Goal: Task Accomplishment & Management: Use online tool/utility

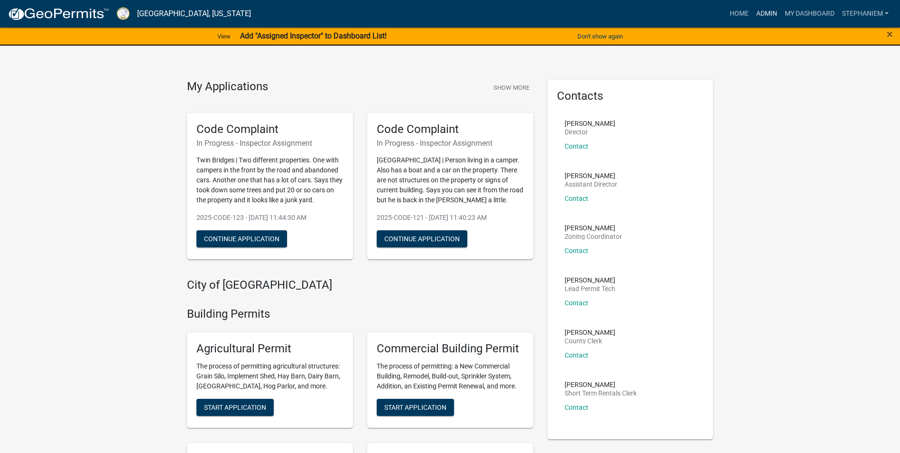
click at [758, 19] on link "Admin" at bounding box center [766, 14] width 28 height 18
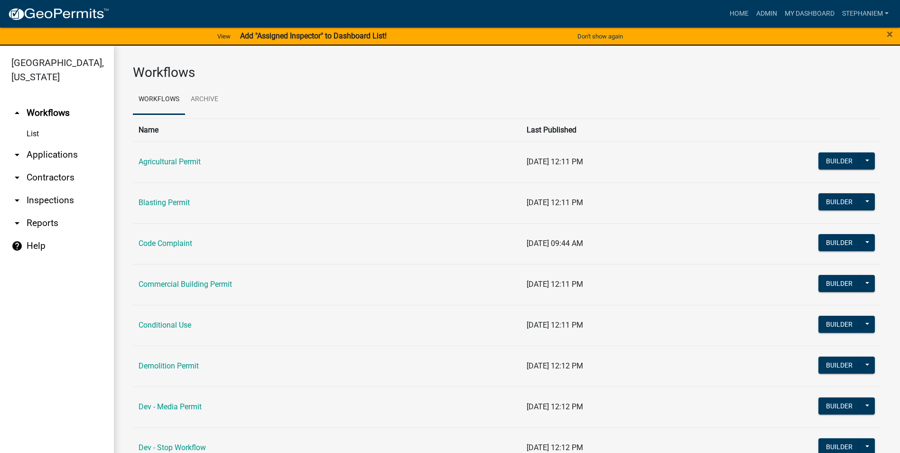
click at [36, 219] on link "arrow_drop_down Reports" at bounding box center [57, 223] width 114 height 23
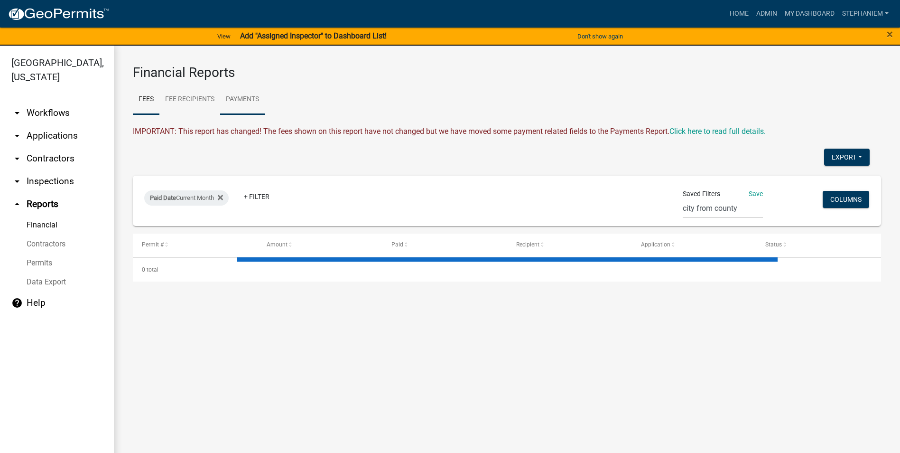
click at [247, 105] on link "Payments" at bounding box center [242, 99] width 45 height 30
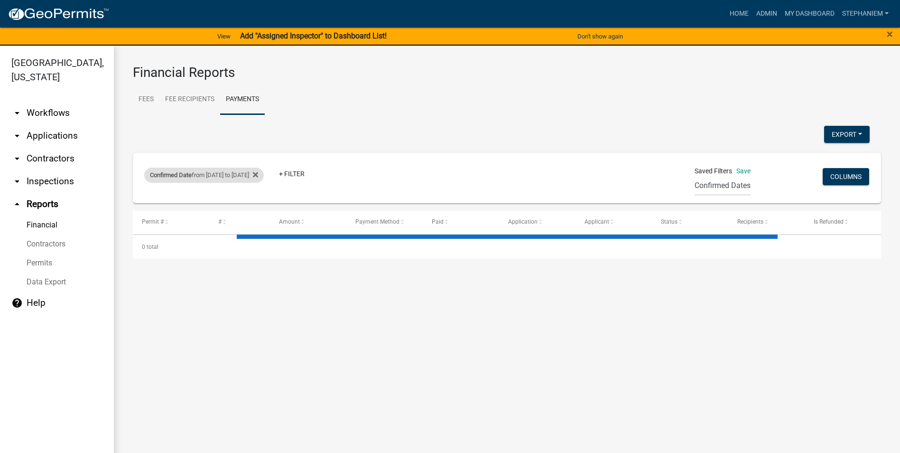
click at [222, 174] on div "Confirmed Date from [DATE] to [DATE]" at bounding box center [204, 174] width 120 height 15
select select "custom"
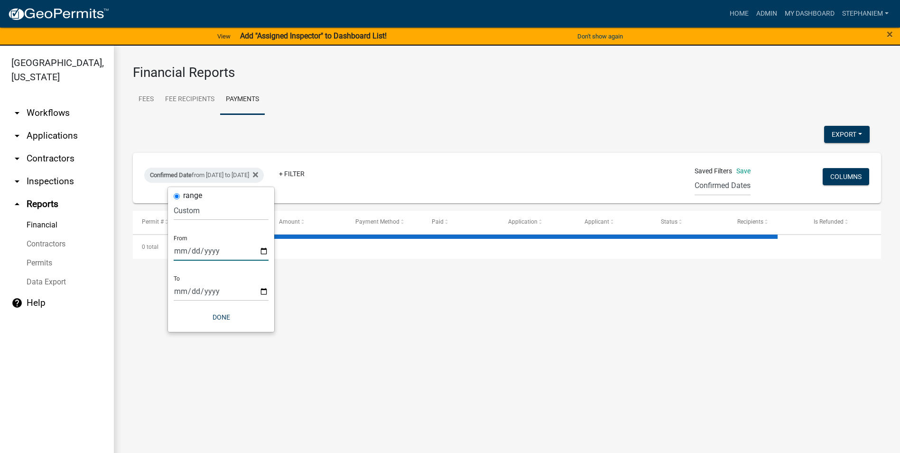
click at [260, 251] on input "[DATE]" at bounding box center [221, 250] width 95 height 19
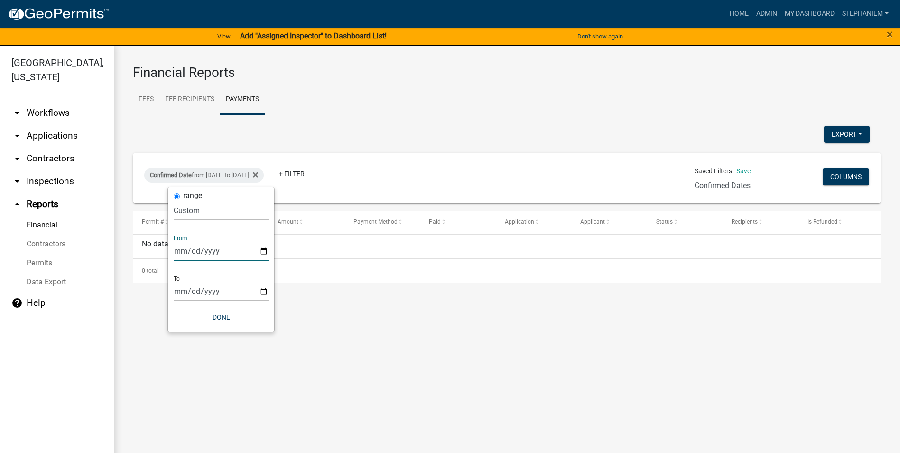
type input "[DATE]"
click at [264, 289] on input "[DATE]" at bounding box center [221, 290] width 95 height 19
type input "[DATE]"
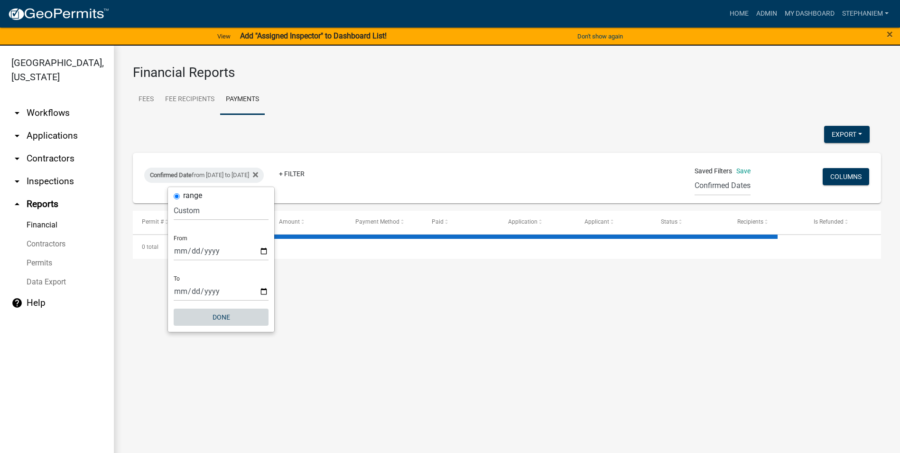
click at [211, 312] on button "Done" at bounding box center [221, 316] width 95 height 17
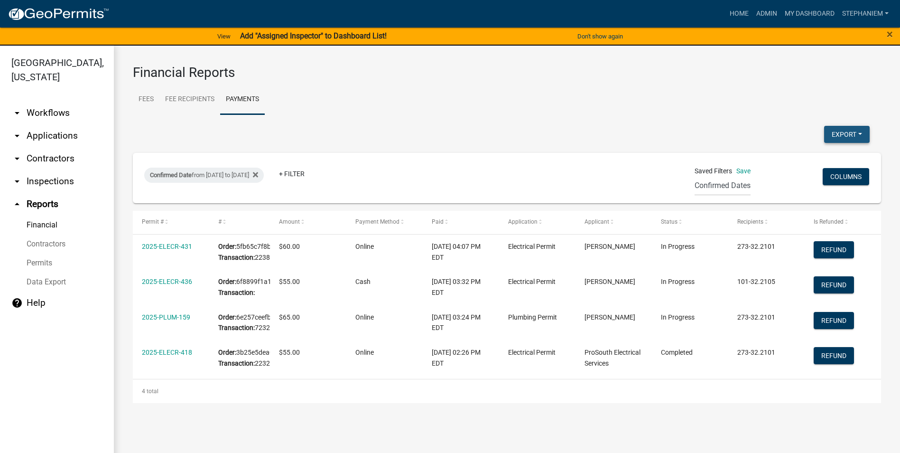
click at [835, 127] on button "Export" at bounding box center [847, 134] width 46 height 17
click at [799, 156] on button "Excel Format (.xlsx)" at bounding box center [825, 159] width 89 height 23
click at [180, 176] on span "Confirmed Date" at bounding box center [171, 174] width 42 height 7
select select "custom"
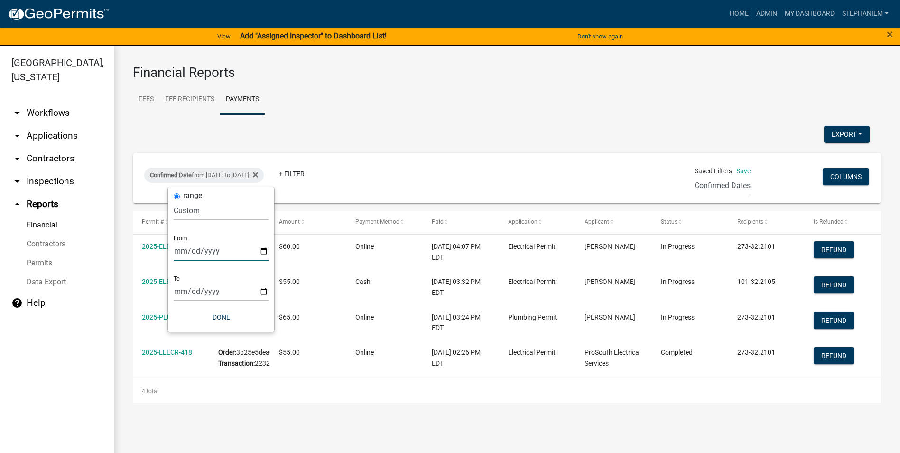
click at [268, 248] on input "[DATE]" at bounding box center [221, 250] width 95 height 19
type input "[DATE]"
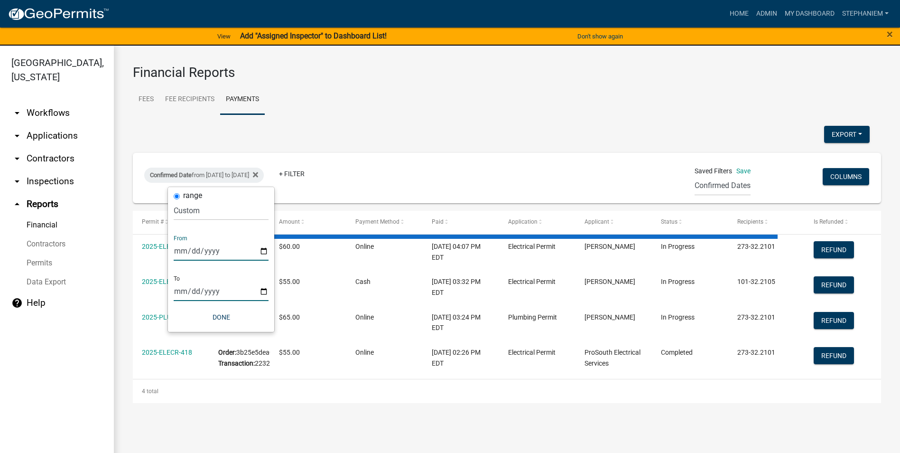
click at [263, 290] on input "[DATE]" at bounding box center [221, 290] width 95 height 19
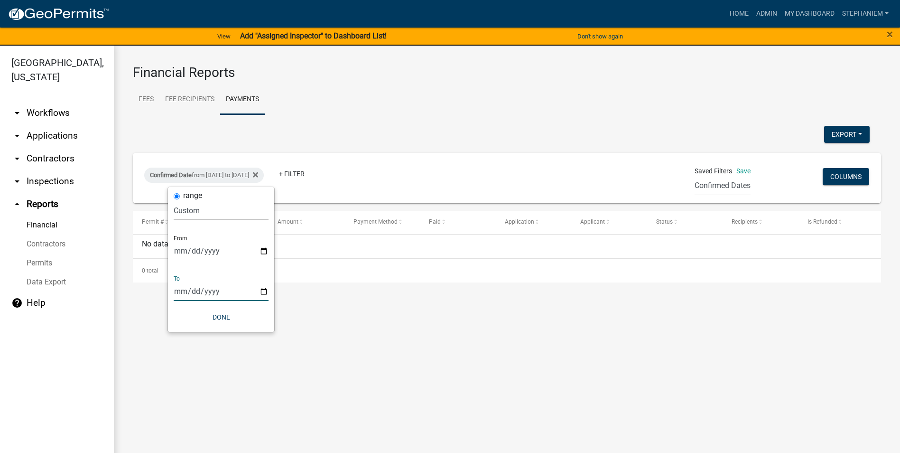
type input "[DATE]"
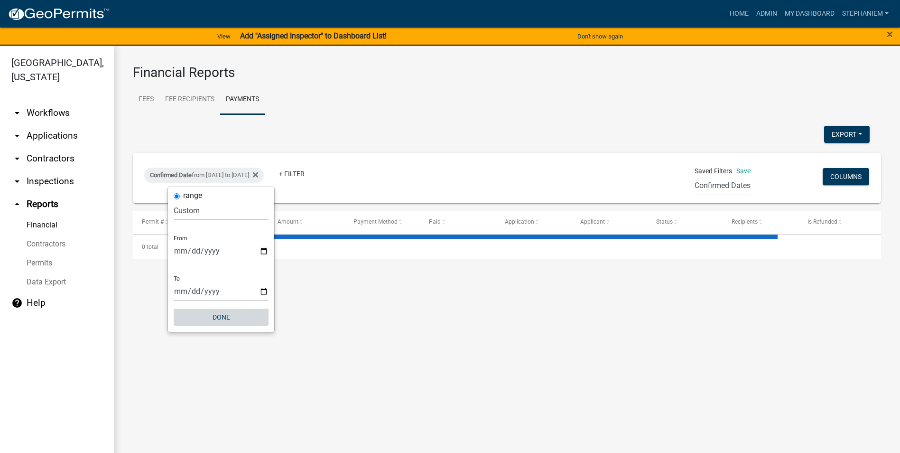
click at [225, 314] on button "Done" at bounding box center [221, 316] width 95 height 17
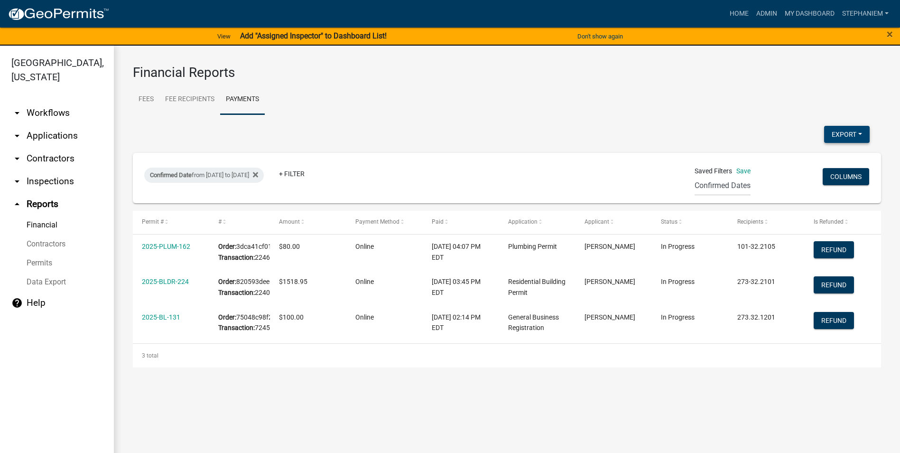
click at [833, 129] on button "Export" at bounding box center [847, 134] width 46 height 17
click at [815, 152] on button "Excel Format (.xlsx)" at bounding box center [825, 159] width 89 height 23
click at [212, 172] on div "Confirmed Date from [DATE] to [DATE]" at bounding box center [204, 174] width 120 height 15
select select "custom"
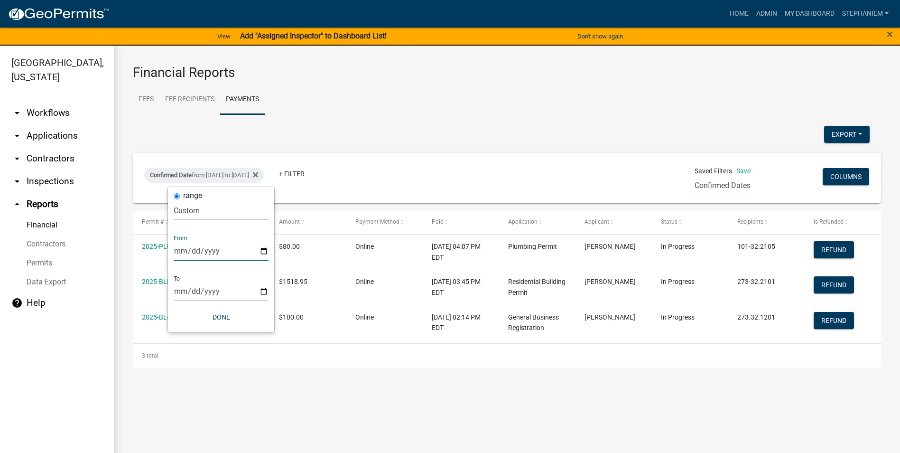
click at [263, 246] on input "[DATE]" at bounding box center [221, 250] width 95 height 19
type input "[DATE]"
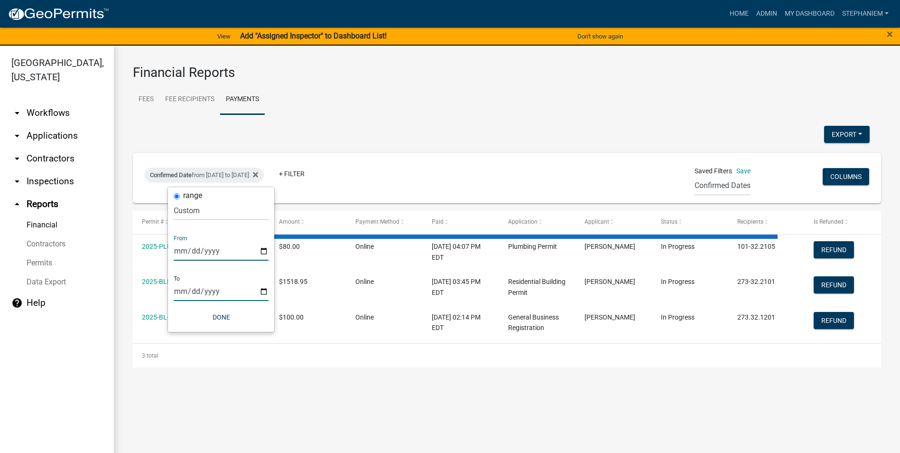
click at [265, 292] on input "[DATE]" at bounding box center [221, 290] width 95 height 19
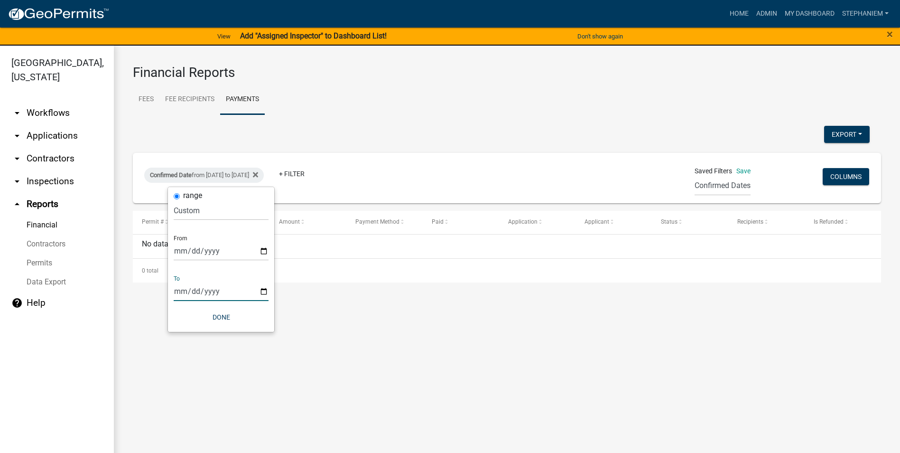
type input "[DATE]"
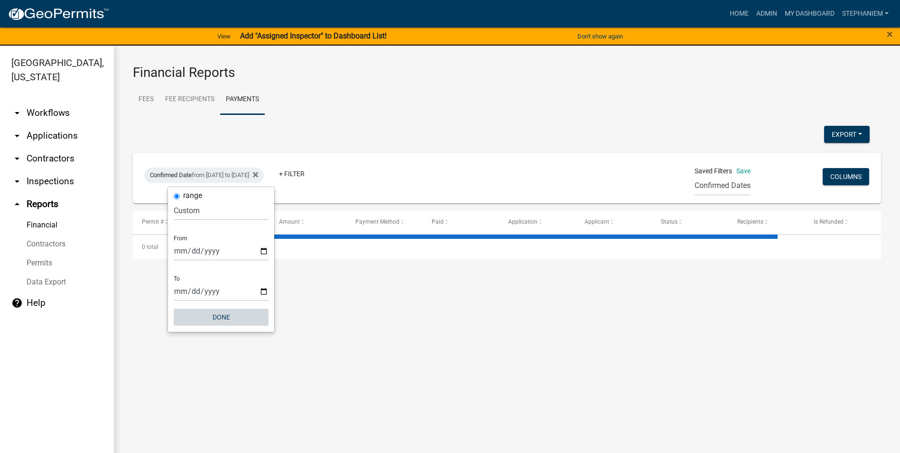
click at [222, 317] on button "Done" at bounding box center [221, 316] width 95 height 17
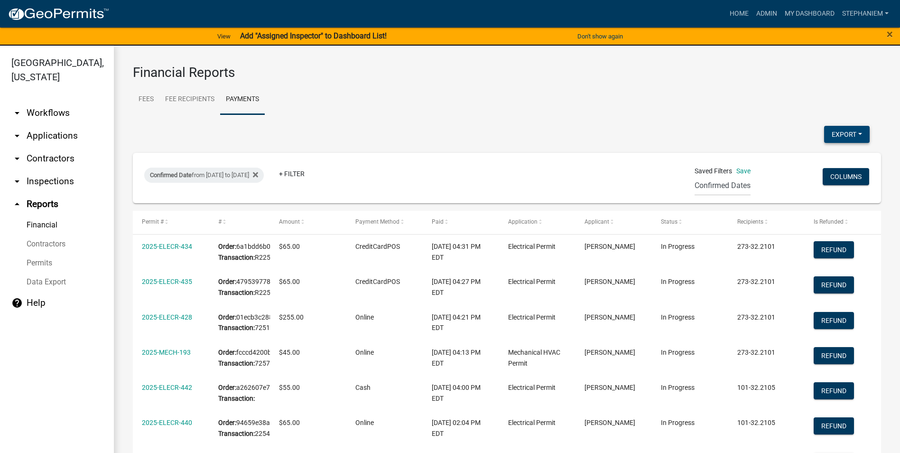
click at [847, 126] on button "Export" at bounding box center [847, 134] width 46 height 17
click at [814, 158] on button "Excel Format (.xlsx)" at bounding box center [825, 159] width 89 height 23
click at [263, 176] on div "Confirmed Date from [DATE] to [DATE]" at bounding box center [204, 174] width 120 height 15
select select "custom"
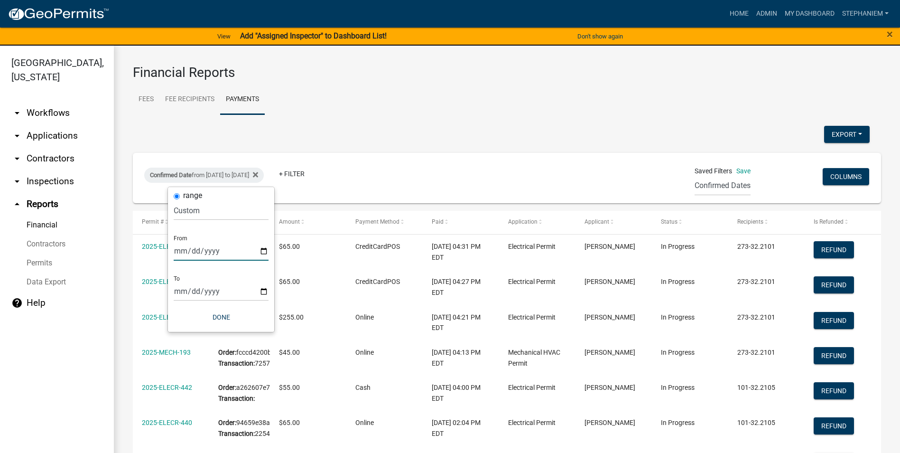
click at [260, 252] on input "[DATE]" at bounding box center [221, 250] width 95 height 19
type input "[DATE]"
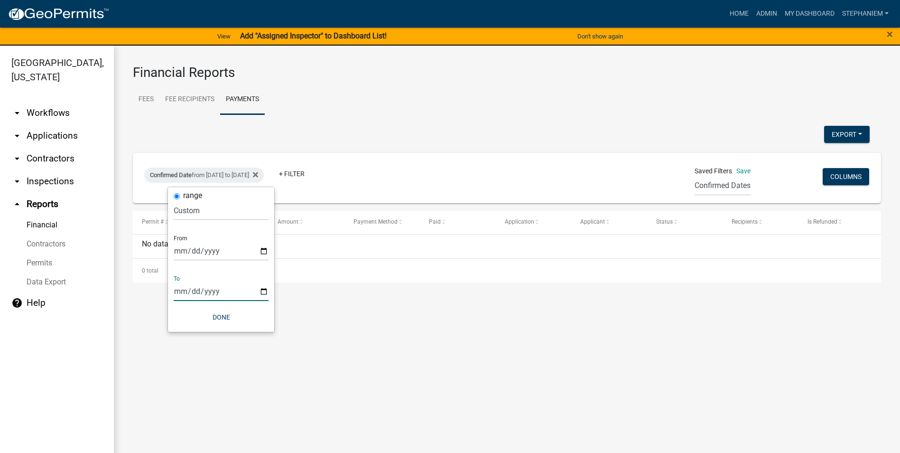
click at [265, 291] on input "[DATE]" at bounding box center [221, 290] width 95 height 19
type input "[DATE]"
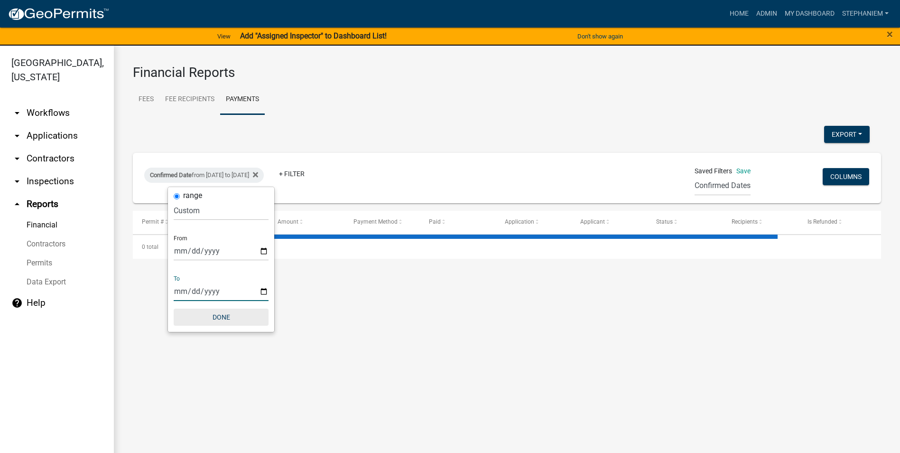
click at [229, 321] on button "Done" at bounding box center [221, 316] width 95 height 17
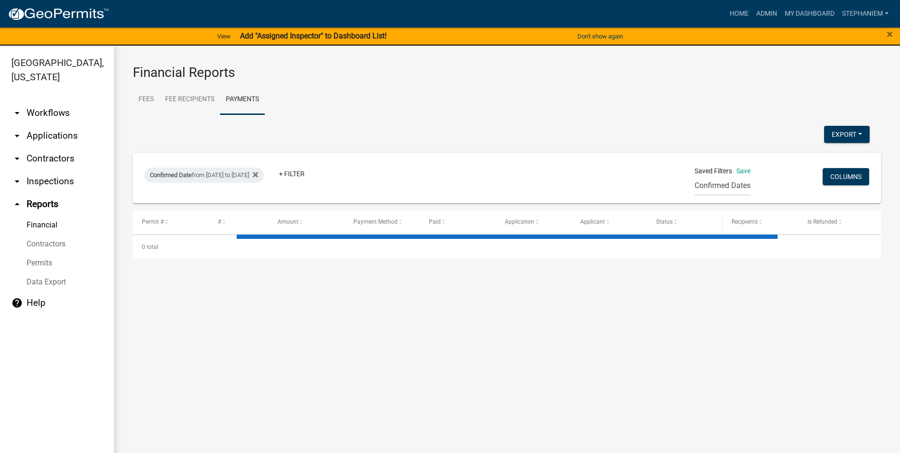
select select "3: 100"
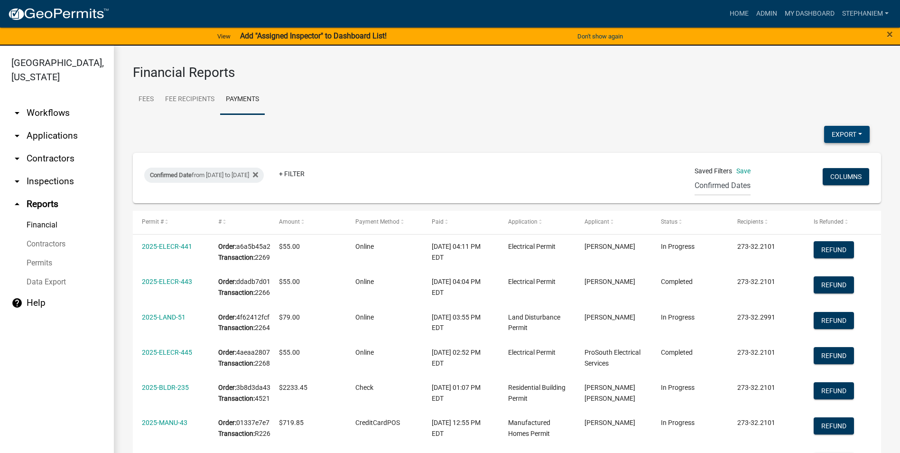
click at [826, 130] on button "Export" at bounding box center [847, 134] width 46 height 17
click at [798, 158] on button "Excel Format (.xlsx)" at bounding box center [825, 159] width 89 height 23
click at [233, 176] on div "Confirmed Date from [DATE] to [DATE]" at bounding box center [204, 174] width 120 height 15
select select "custom"
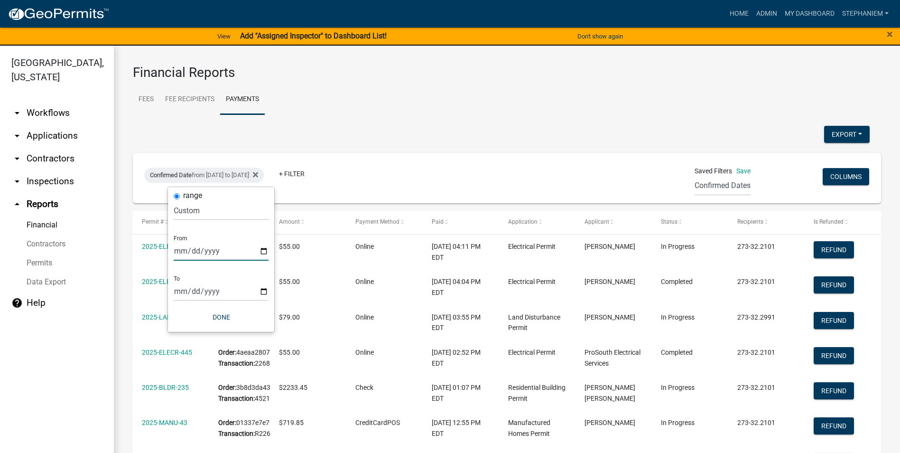
click at [266, 250] on input "[DATE]" at bounding box center [221, 250] width 95 height 19
type input "[DATE]"
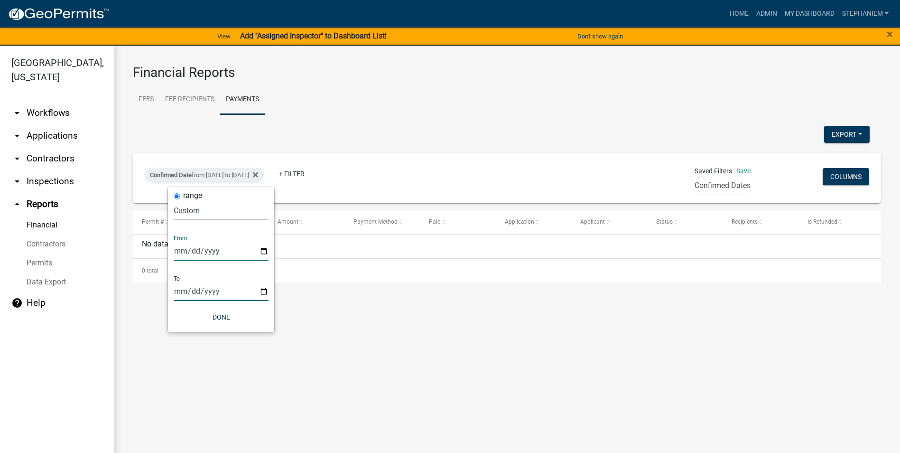
click at [265, 291] on input "[DATE]" at bounding box center [221, 290] width 95 height 19
type input "[DATE]"
click at [241, 317] on button "Done" at bounding box center [221, 316] width 95 height 17
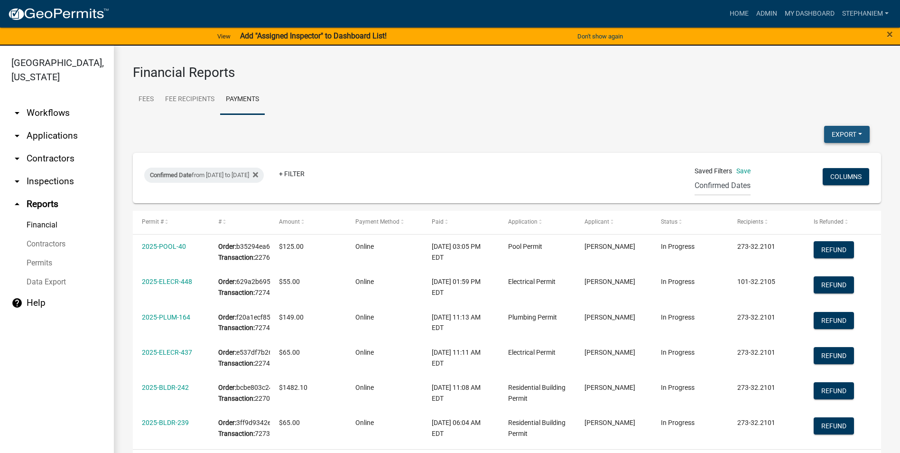
click at [841, 132] on button "Export" at bounding box center [847, 134] width 46 height 17
click at [814, 164] on button "Excel Format (.xlsx)" at bounding box center [825, 159] width 89 height 23
click at [193, 179] on div "Confirmed Date from [DATE] to [DATE]" at bounding box center [204, 174] width 120 height 15
select select "custom"
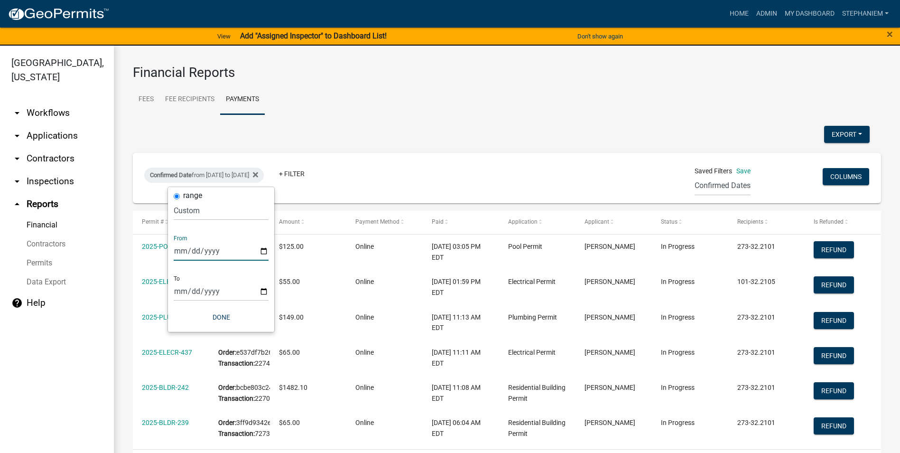
click at [262, 250] on input "[DATE]" at bounding box center [221, 250] width 95 height 19
type input "[DATE]"
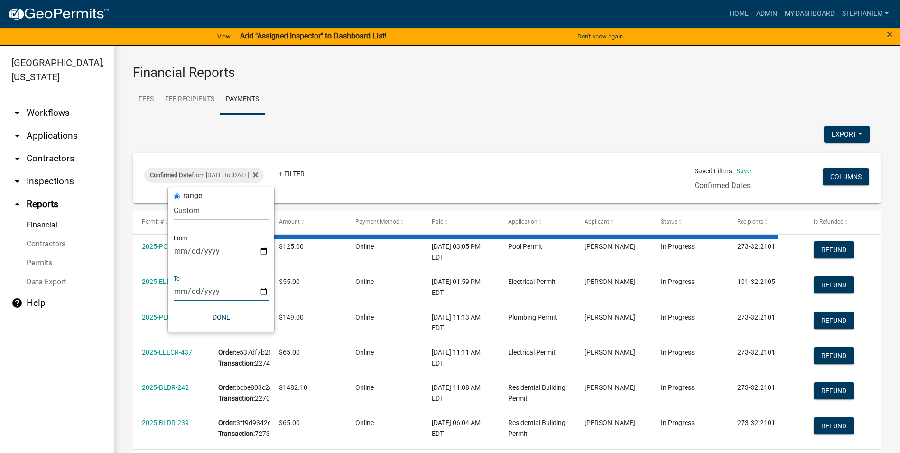
click at [259, 291] on input "[DATE]" at bounding box center [221, 290] width 95 height 19
select select "3: 100"
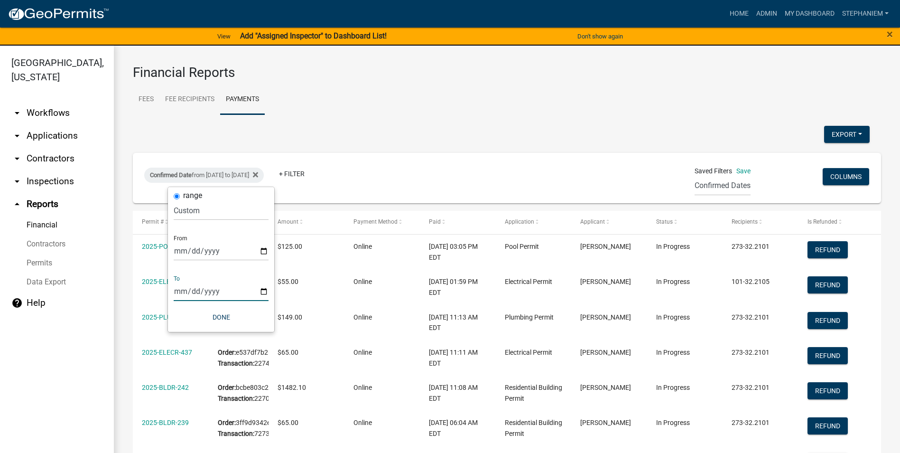
type input "[DATE]"
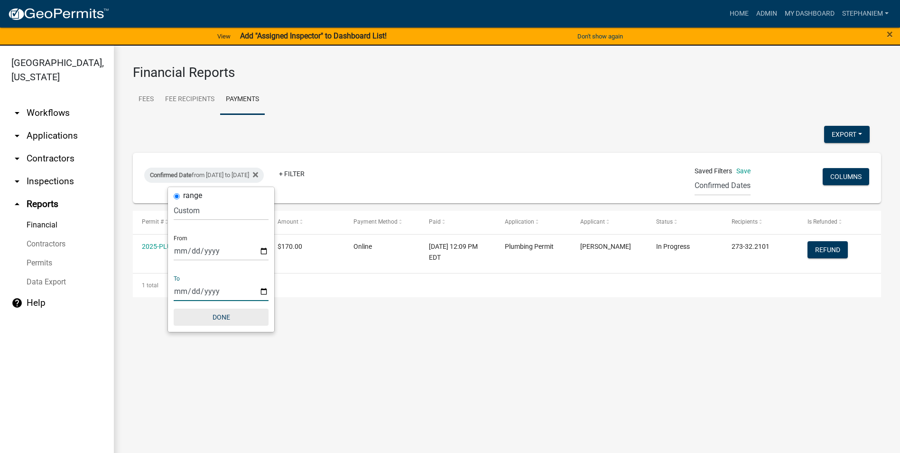
click at [212, 321] on button "Done" at bounding box center [221, 316] width 95 height 17
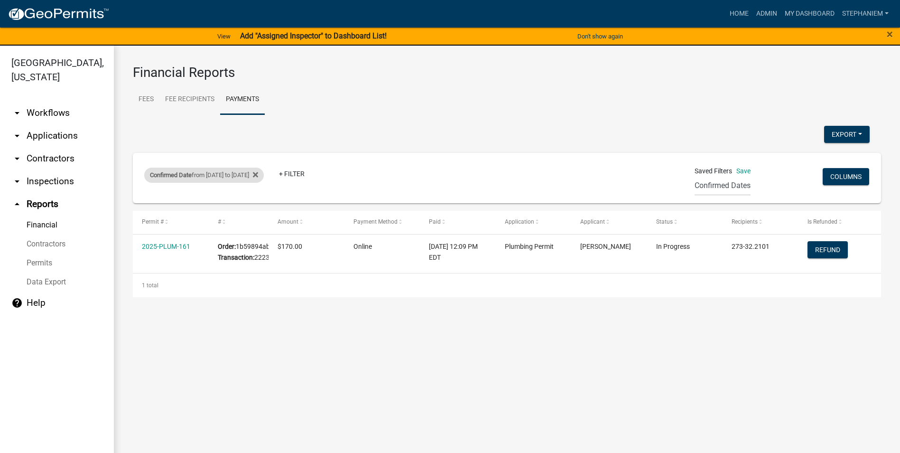
click at [208, 174] on div "Confirmed Date from [DATE] to [DATE]" at bounding box center [204, 174] width 120 height 15
select select "custom"
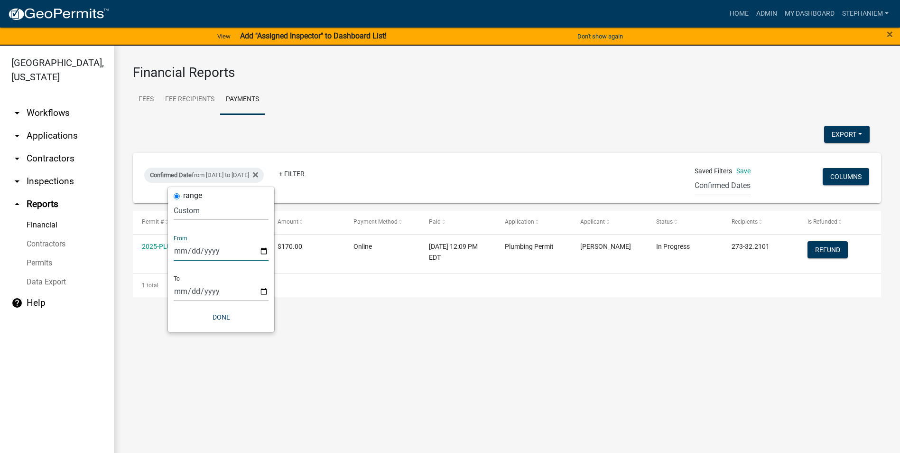
click at [262, 252] on input "[DATE]" at bounding box center [221, 250] width 95 height 19
type input "[DATE]"
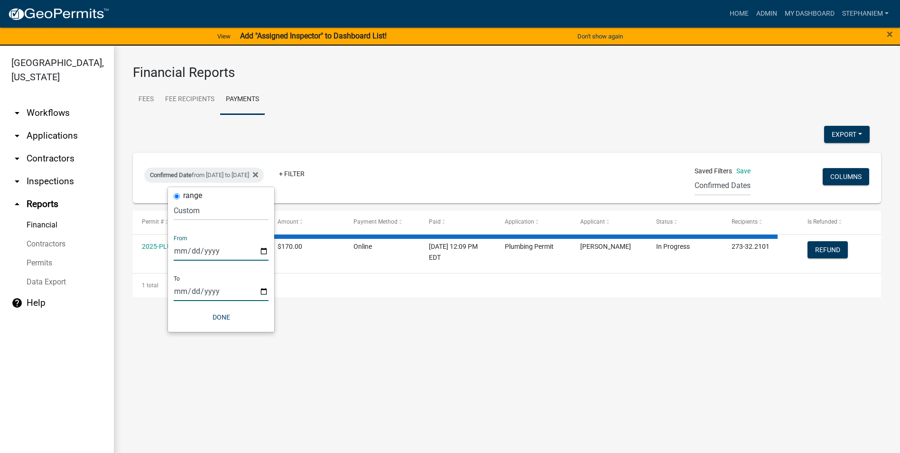
click at [264, 289] on input "[DATE]" at bounding box center [221, 290] width 95 height 19
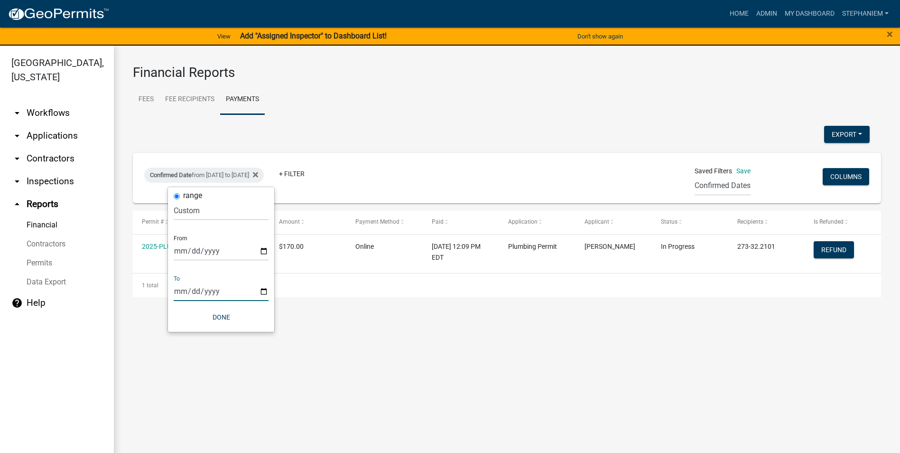
type input "[DATE]"
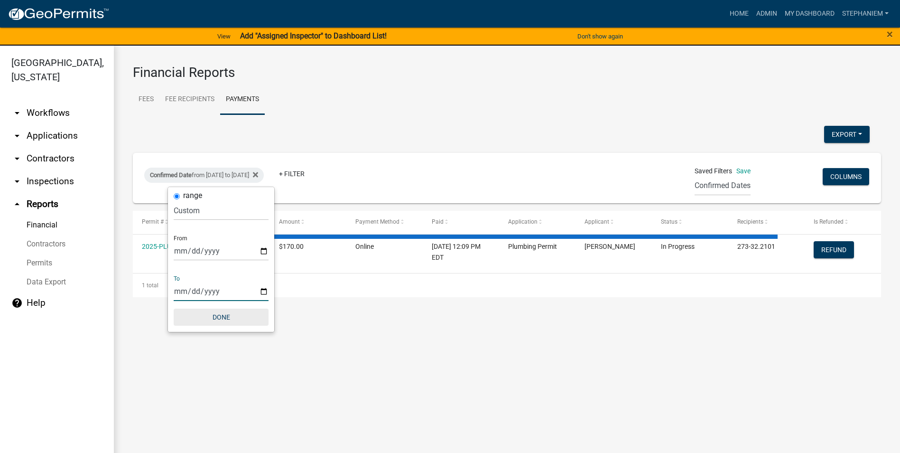
select select "3: 100"
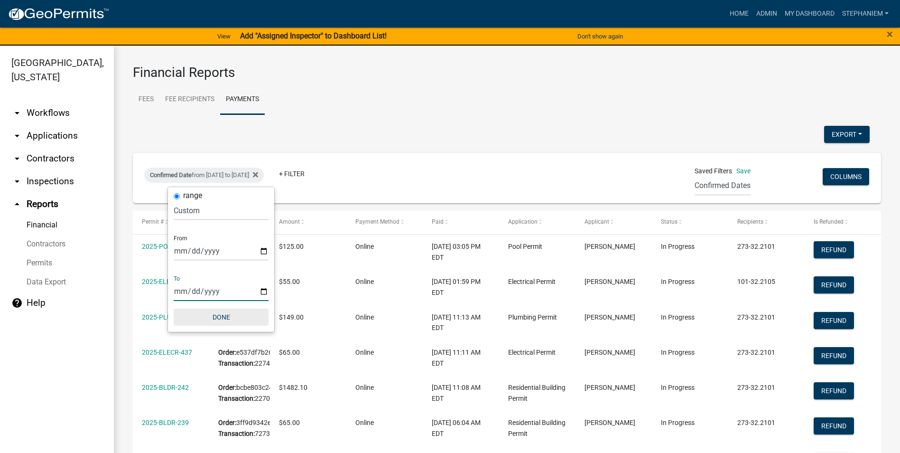
click at [242, 320] on button "Done" at bounding box center [221, 316] width 95 height 17
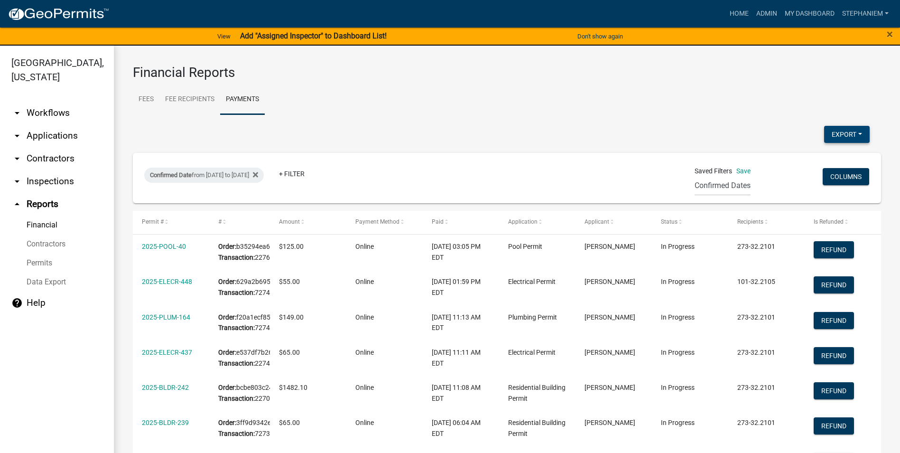
click at [844, 140] on button "Export" at bounding box center [847, 134] width 46 height 17
click at [805, 164] on button "Excel Format (.xlsx)" at bounding box center [825, 159] width 89 height 23
click at [341, 75] on h3 "Financial Reports" at bounding box center [507, 73] width 748 height 16
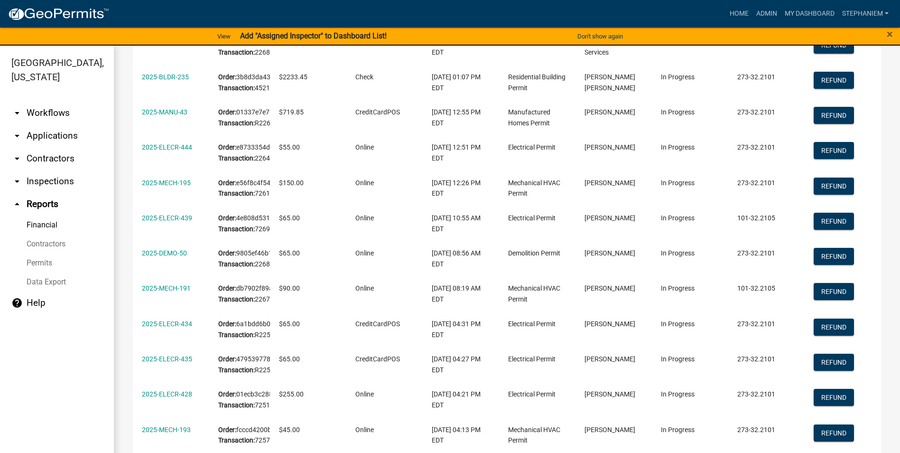
scroll to position [569, 0]
